Goal: Task Accomplishment & Management: Manage account settings

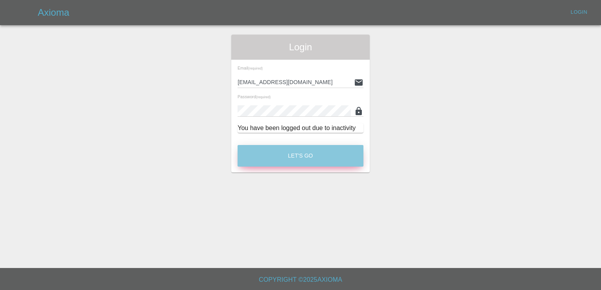
click at [286, 153] on button "Let's Go" at bounding box center [301, 156] width 126 height 22
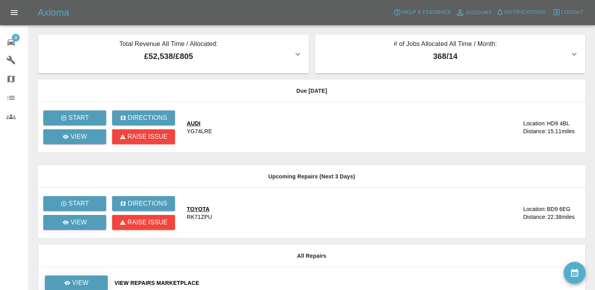
click at [86, 281] on p "View" at bounding box center [80, 282] width 17 height 9
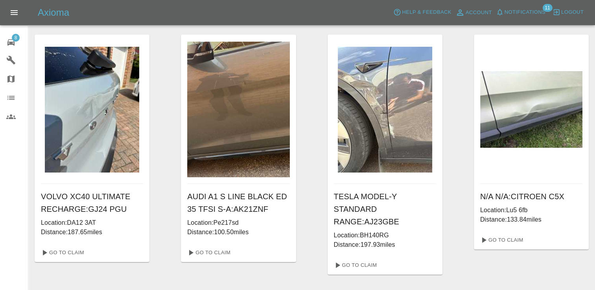
click at [13, 39] on span "8" at bounding box center [16, 38] width 8 height 8
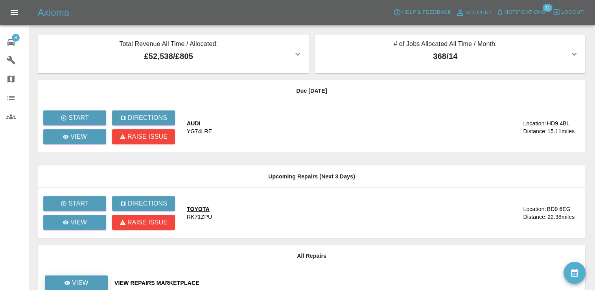
click at [94, 282] on link "View" at bounding box center [76, 283] width 63 height 15
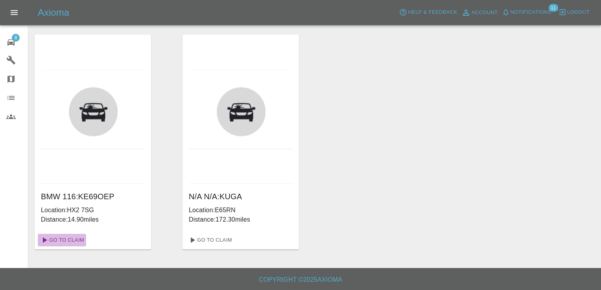
click at [66, 243] on link "Go To Claim" at bounding box center [62, 240] width 48 height 13
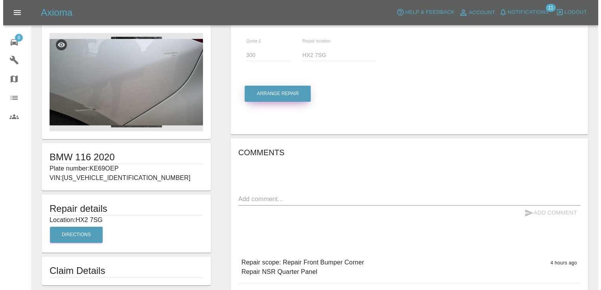
scroll to position [12, 0]
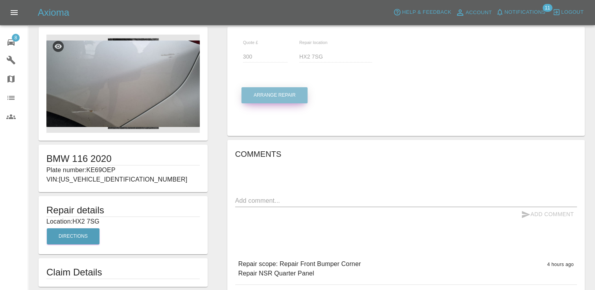
click at [279, 96] on button "Arrange Repair" at bounding box center [274, 95] width 66 height 16
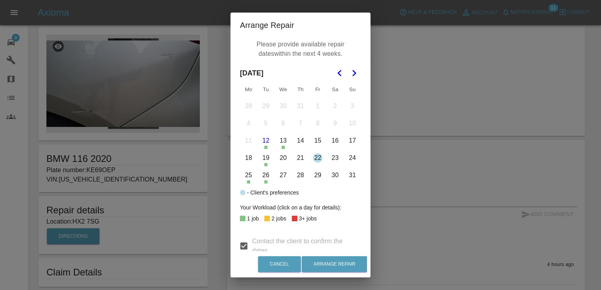
click at [248, 177] on button "25" at bounding box center [248, 175] width 17 height 17
click at [265, 177] on button "26" at bounding box center [266, 175] width 17 height 17
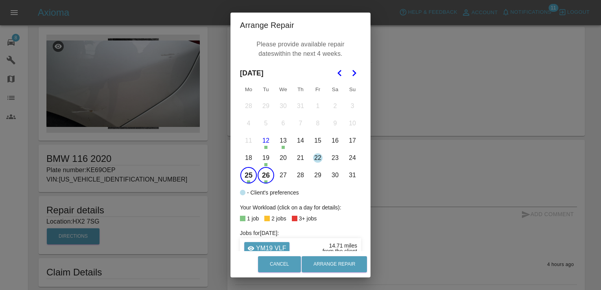
click at [283, 175] on button "27" at bounding box center [283, 175] width 17 height 17
click at [299, 176] on button "28" at bounding box center [300, 175] width 17 height 17
click at [317, 175] on button "29" at bounding box center [318, 175] width 17 height 17
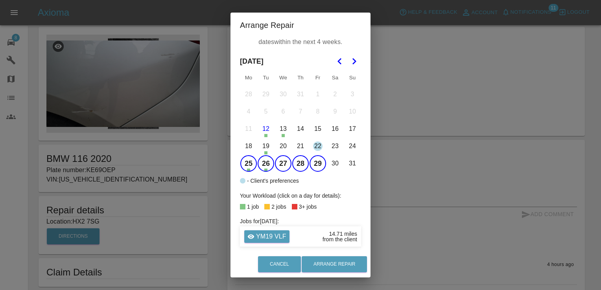
click at [245, 166] on button "25" at bounding box center [248, 163] width 17 height 17
click at [352, 58] on polygon "Go to the Next Month" at bounding box center [354, 61] width 4 height 6
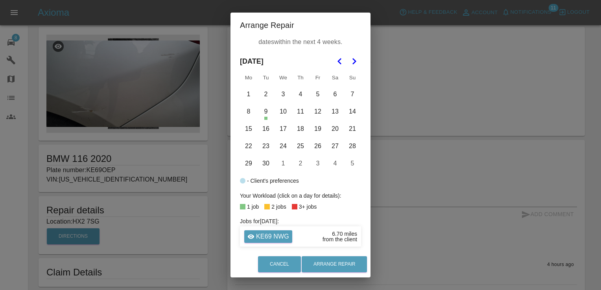
click at [248, 94] on button "1" at bounding box center [248, 94] width 17 height 17
click at [262, 96] on button "2" at bounding box center [266, 94] width 17 height 17
click at [282, 95] on button "3" at bounding box center [283, 94] width 17 height 17
click at [299, 94] on button "4" at bounding box center [300, 94] width 17 height 17
click at [317, 93] on button "5" at bounding box center [318, 94] width 17 height 17
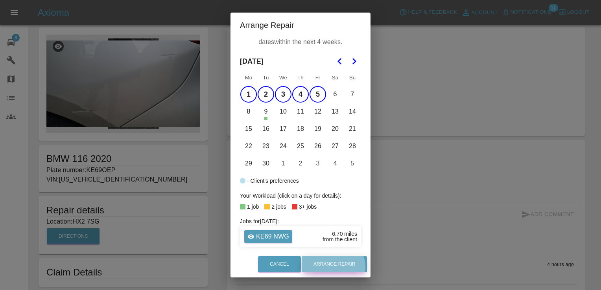
click at [337, 267] on button "Arrange Repair" at bounding box center [334, 264] width 65 height 16
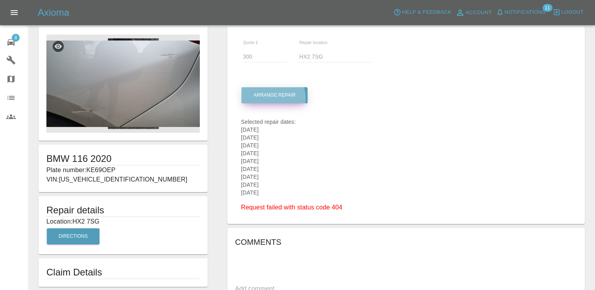
click at [265, 98] on button "Arrange Repair" at bounding box center [274, 95] width 66 height 16
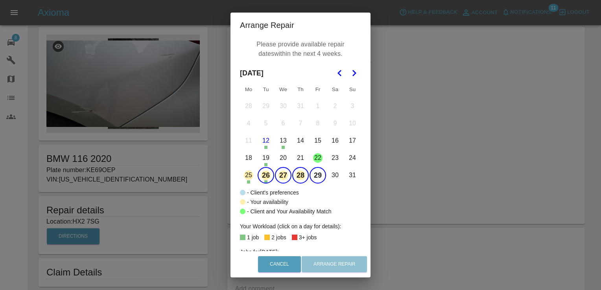
click at [334, 261] on div "Cancel Arrange Repair" at bounding box center [300, 264] width 140 height 26
click at [416, 212] on div "Arrange Repair Please provide available repair dates within the next 4 weeks. […" at bounding box center [300, 145] width 601 height 290
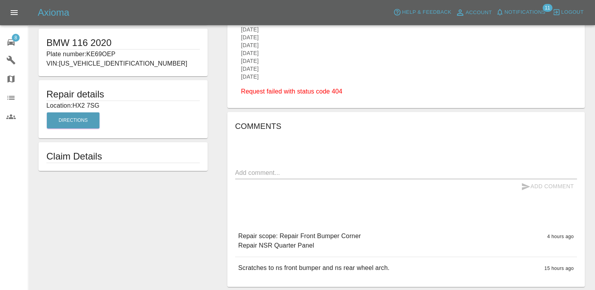
scroll to position [127, 0]
click at [17, 33] on link "8 Repair home" at bounding box center [14, 41] width 28 height 19
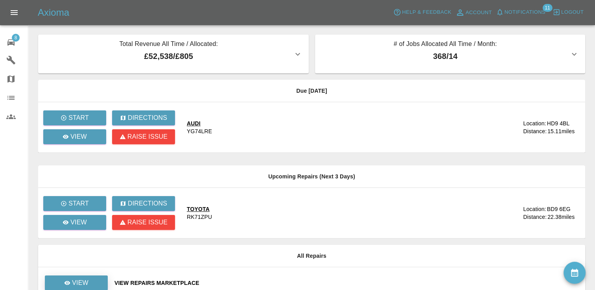
click at [103, 280] on link "View" at bounding box center [76, 283] width 63 height 15
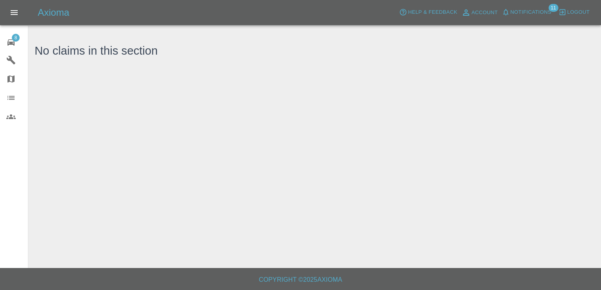
click at [16, 32] on link "8 Repair home" at bounding box center [14, 41] width 28 height 19
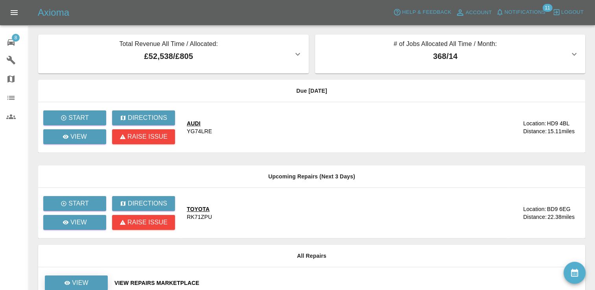
click at [95, 279] on link "View" at bounding box center [76, 283] width 63 height 15
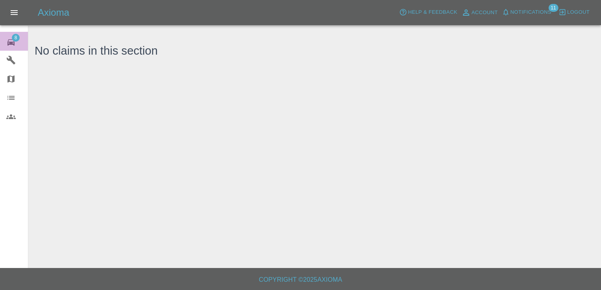
click at [11, 39] on icon at bounding box center [10, 42] width 9 height 9
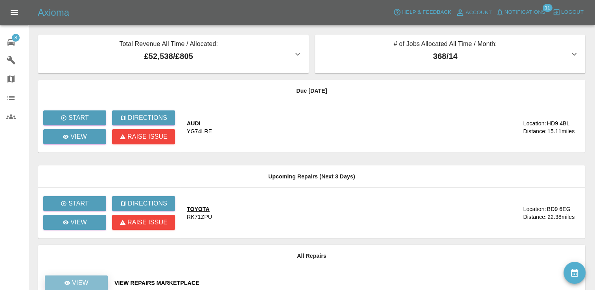
click at [101, 283] on link "View" at bounding box center [76, 283] width 63 height 15
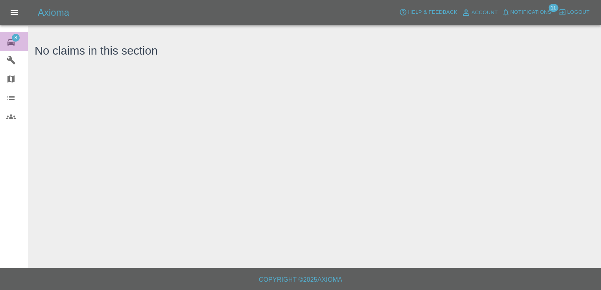
click at [15, 39] on span "8" at bounding box center [16, 38] width 8 height 8
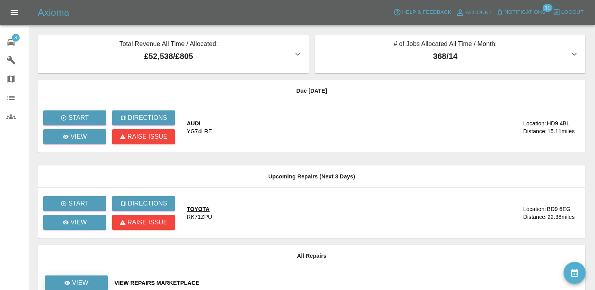
click at [96, 285] on link "View" at bounding box center [76, 283] width 63 height 15
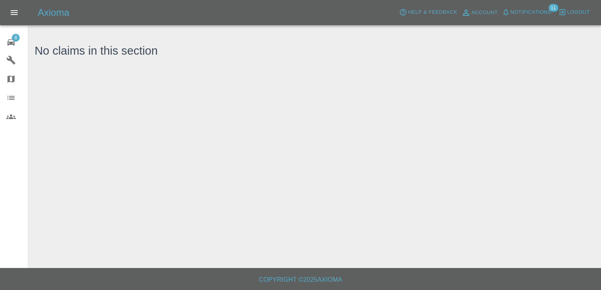
click at [14, 35] on span "8" at bounding box center [16, 38] width 8 height 8
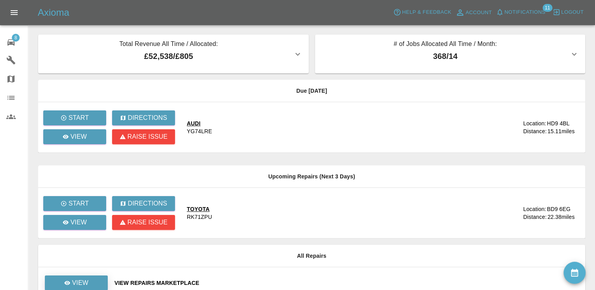
click at [89, 284] on link "View" at bounding box center [76, 283] width 63 height 15
